Goal: Task Accomplishment & Management: Manage account settings

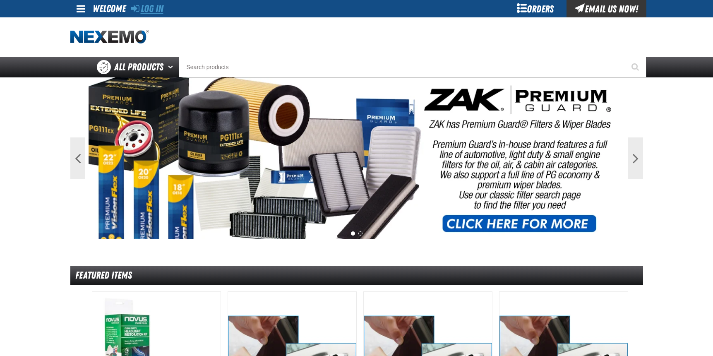
click at [161, 12] on link "Log In" at bounding box center [147, 9] width 33 height 12
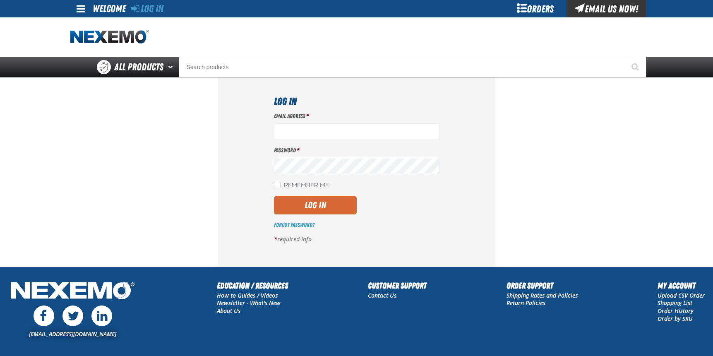
type input "[EMAIL_ADDRESS][DOMAIN_NAME]"
click at [308, 210] on button "Log In" at bounding box center [315, 205] width 83 height 18
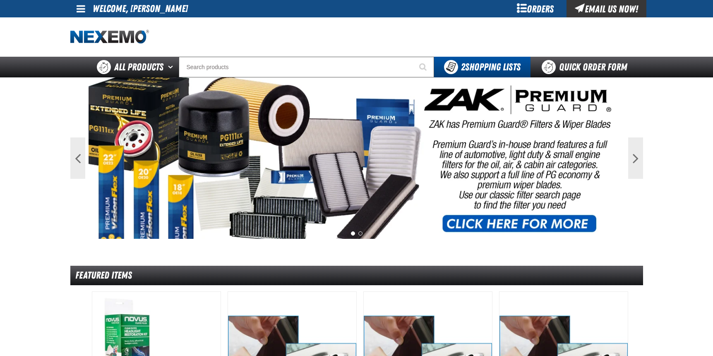
click at [538, 6] on div "Orders" at bounding box center [535, 8] width 62 height 17
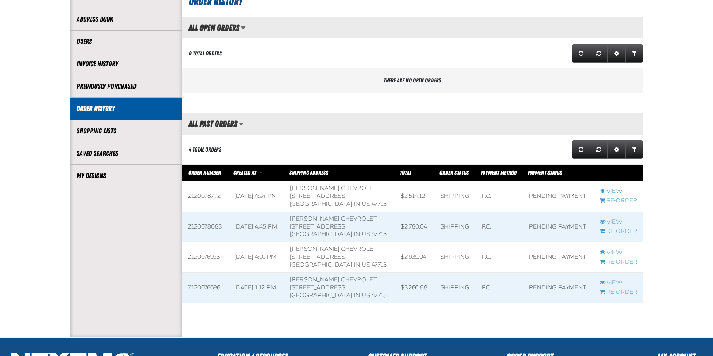
scroll to position [124, 0]
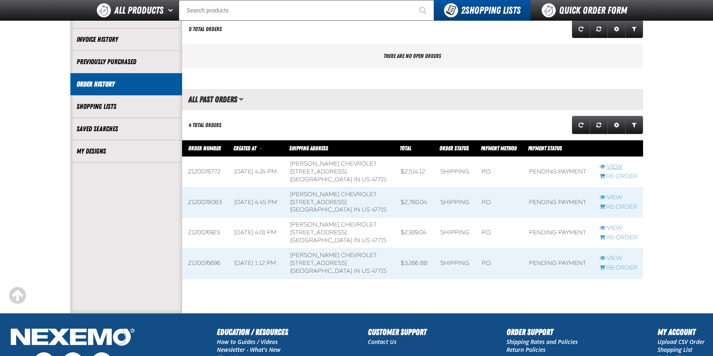
click at [612, 166] on link "View" at bounding box center [619, 167] width 38 height 8
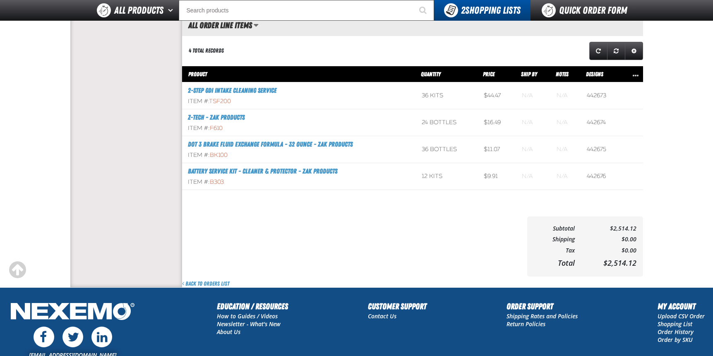
scroll to position [372, 0]
